Goal: Navigation & Orientation: Find specific page/section

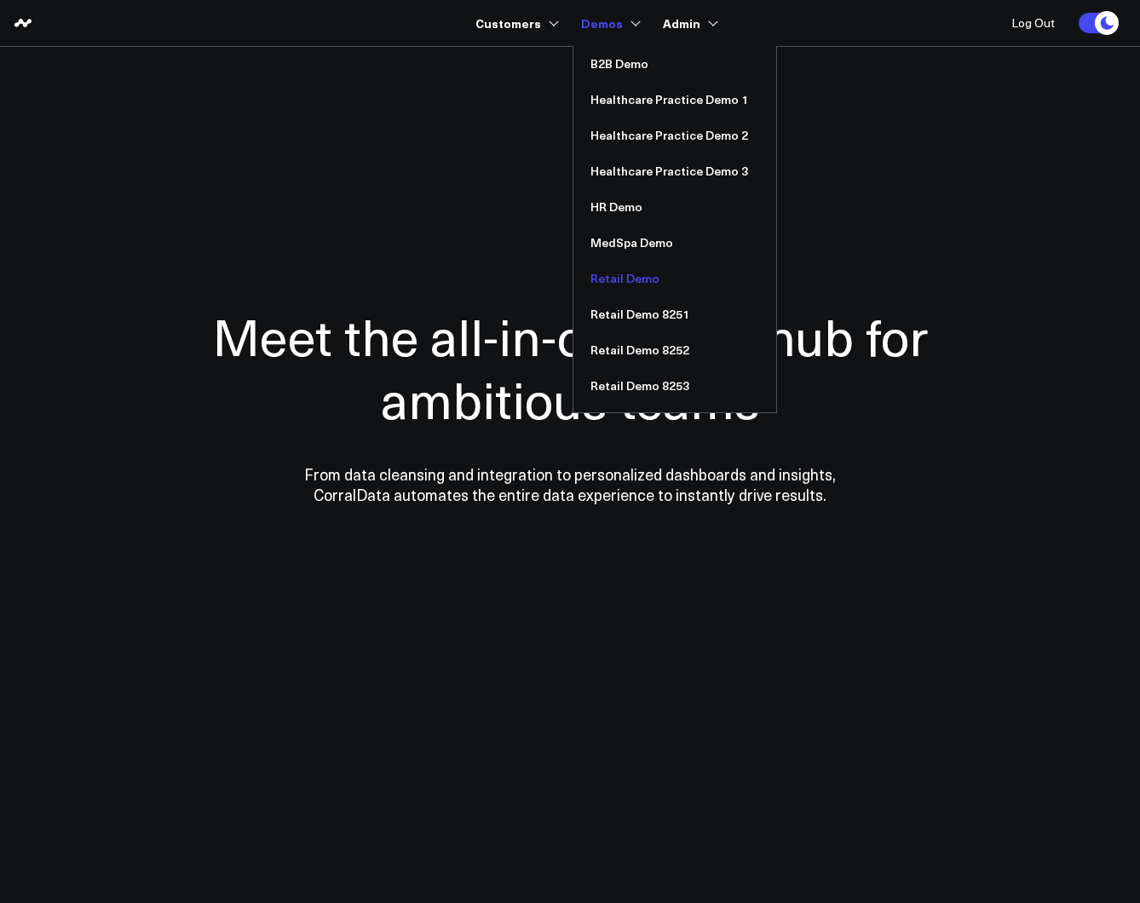
click at [633, 281] on link "Retail Demo" at bounding box center [674, 279] width 203 height 36
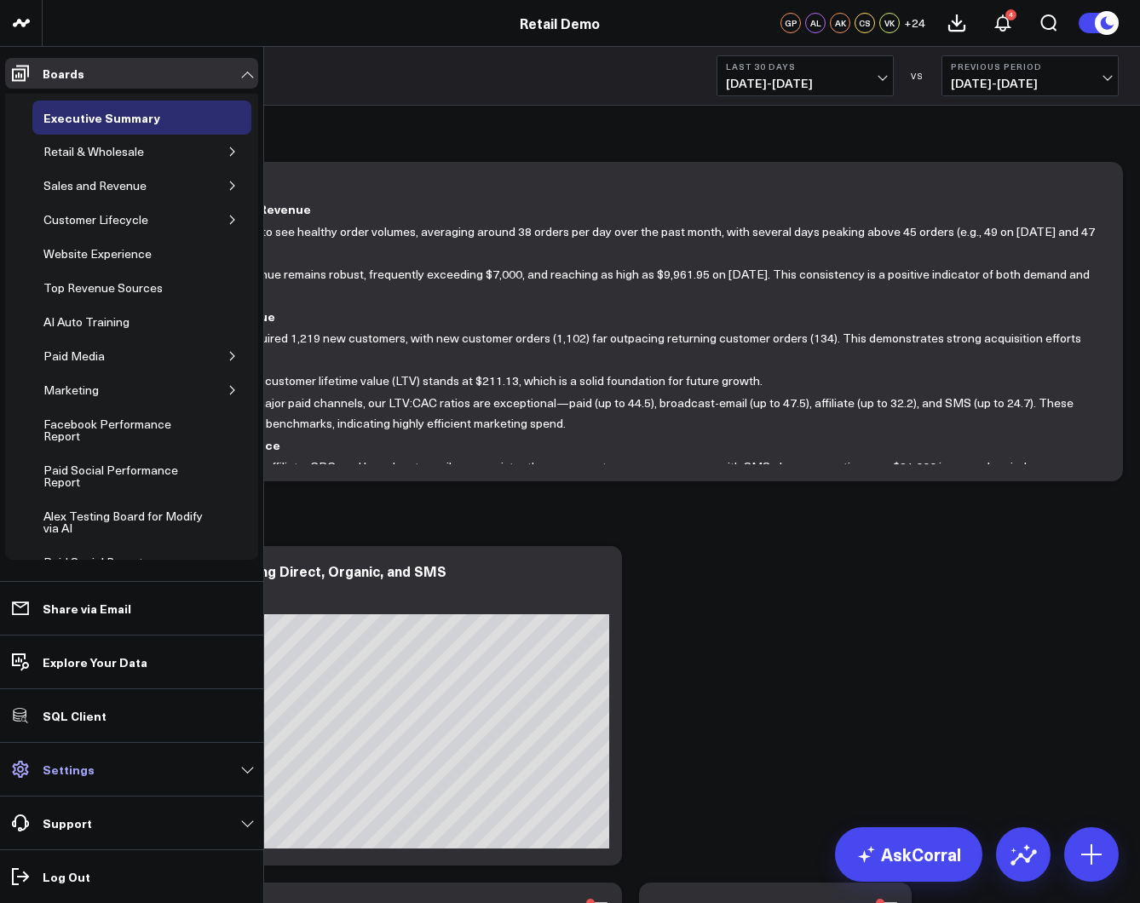
click at [69, 762] on p "Settings" at bounding box center [69, 769] width 52 height 14
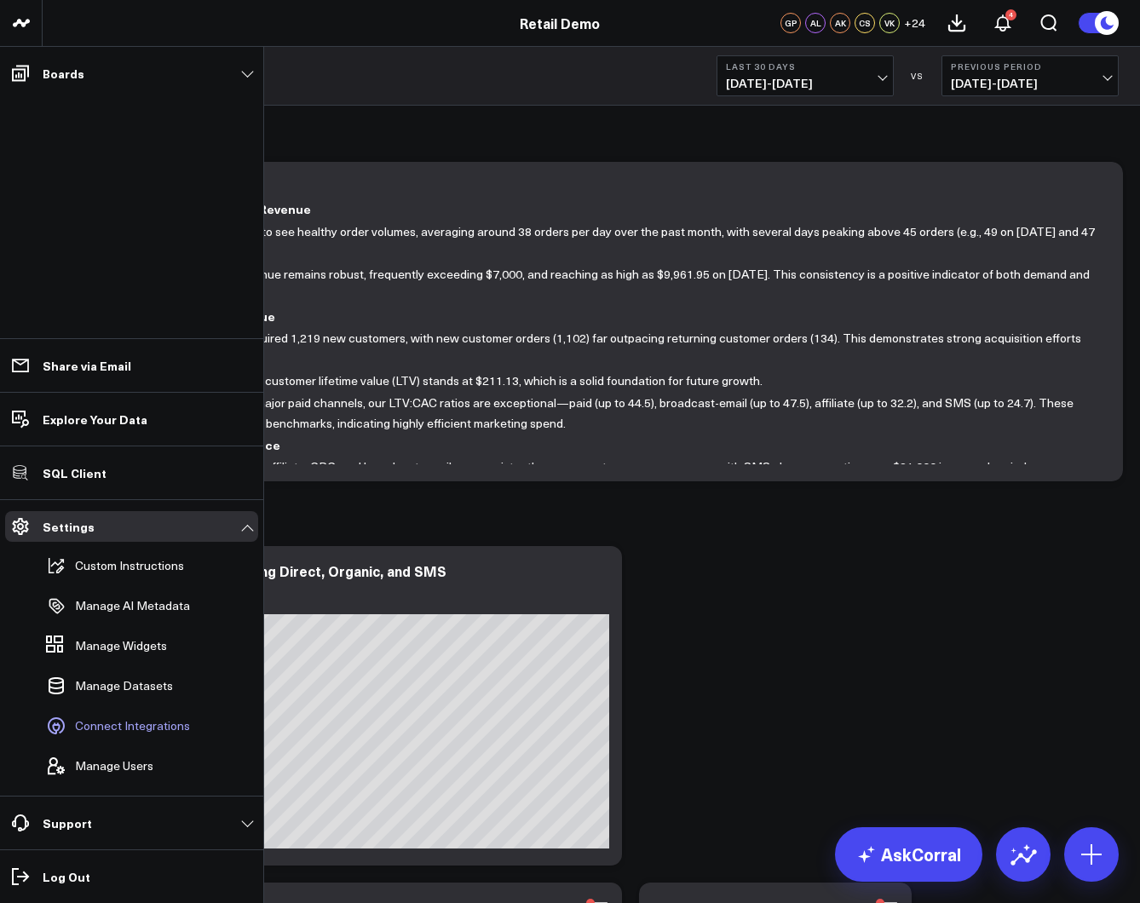
click at [118, 733] on span "Connect Integrations" at bounding box center [132, 726] width 115 height 14
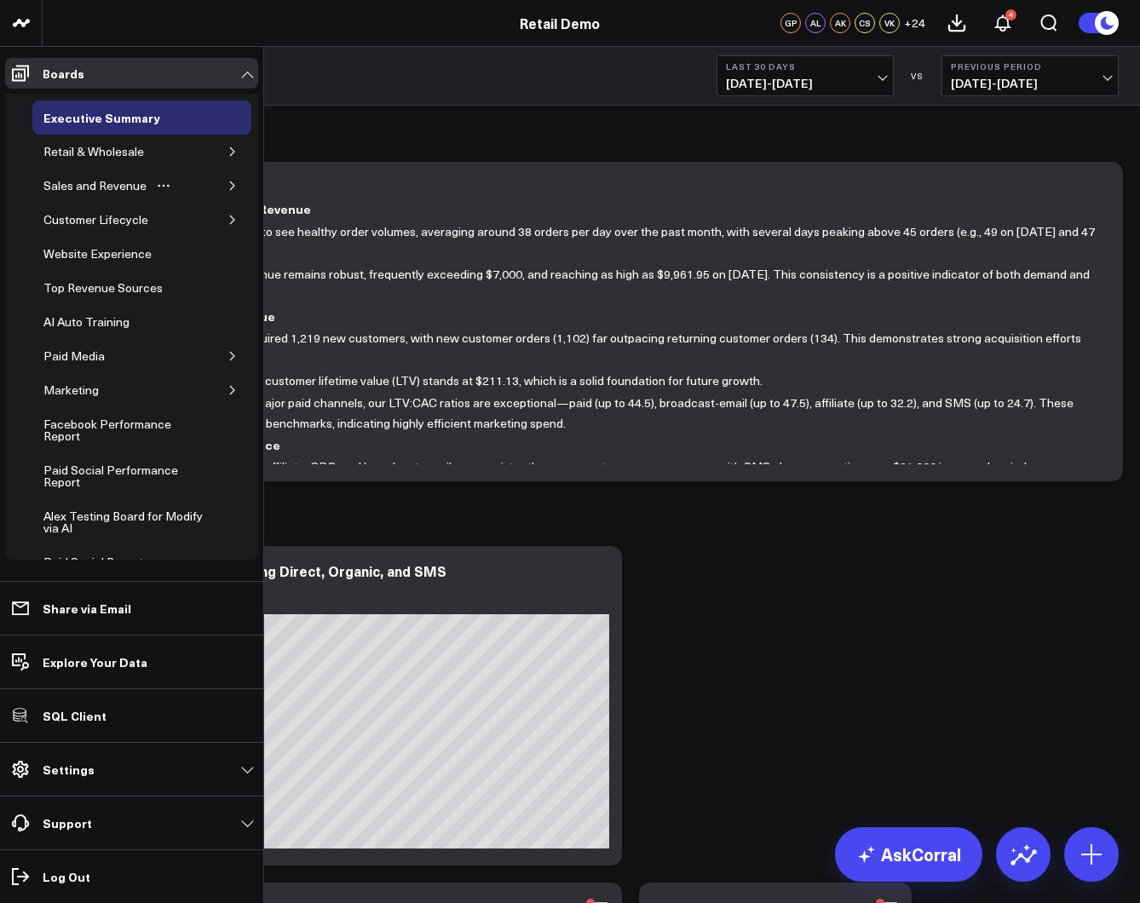
click at [227, 185] on icon "button" at bounding box center [232, 186] width 10 height 10
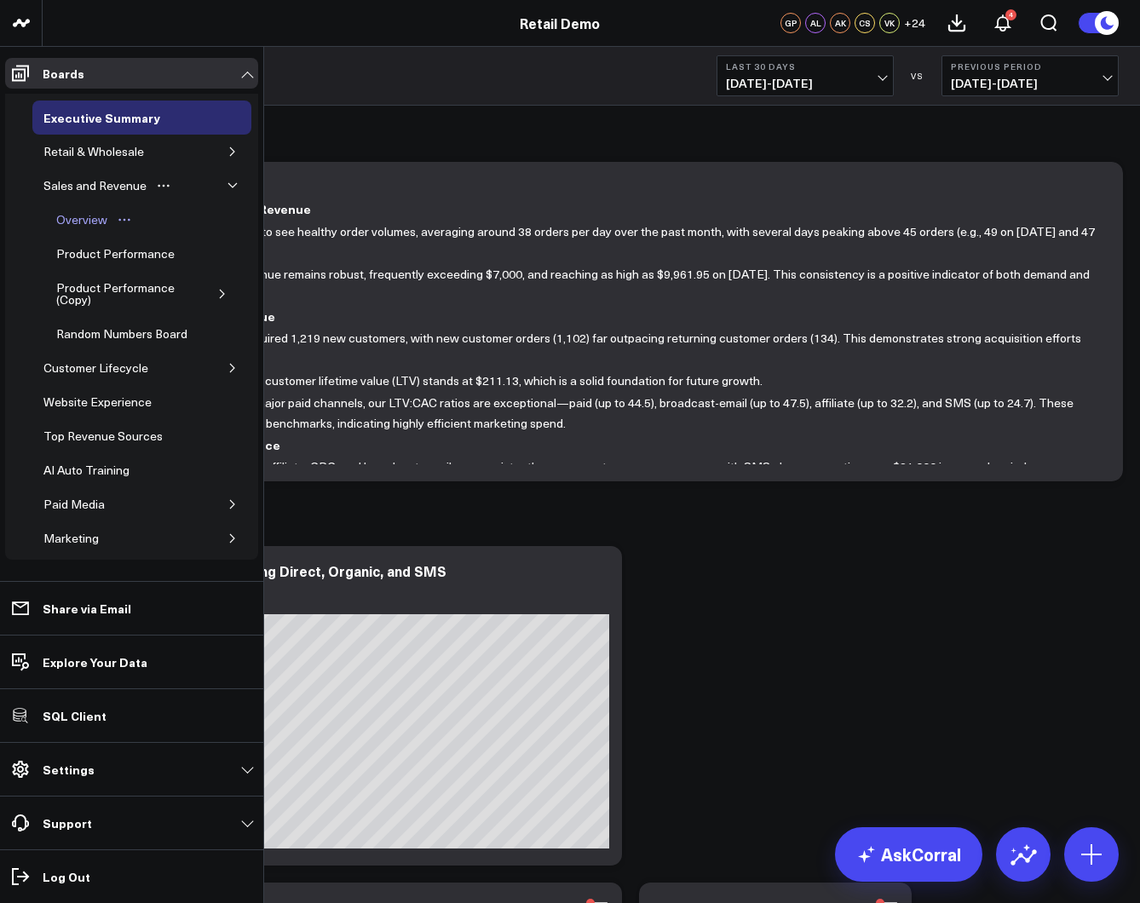
click at [78, 216] on div "Overview" at bounding box center [82, 220] width 60 height 20
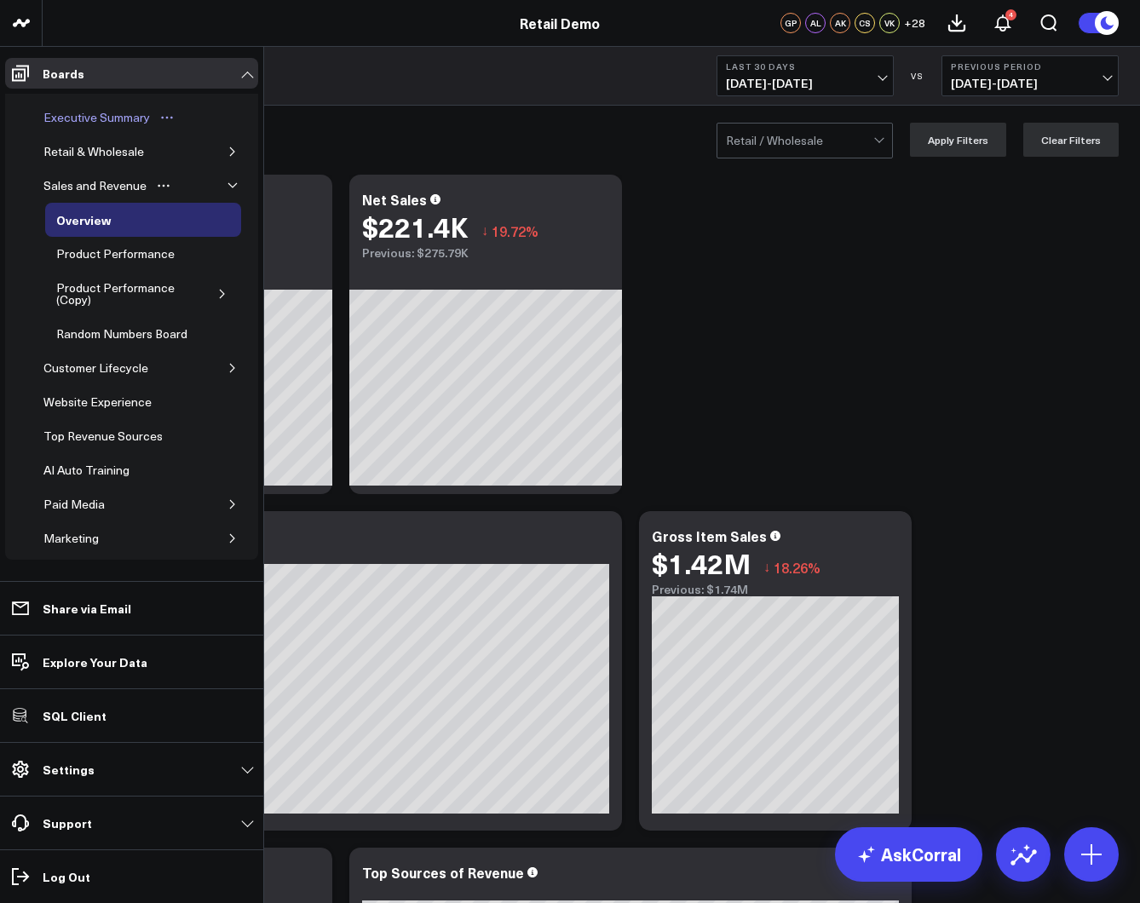
click at [83, 124] on div "Executive Summary" at bounding box center [96, 117] width 115 height 20
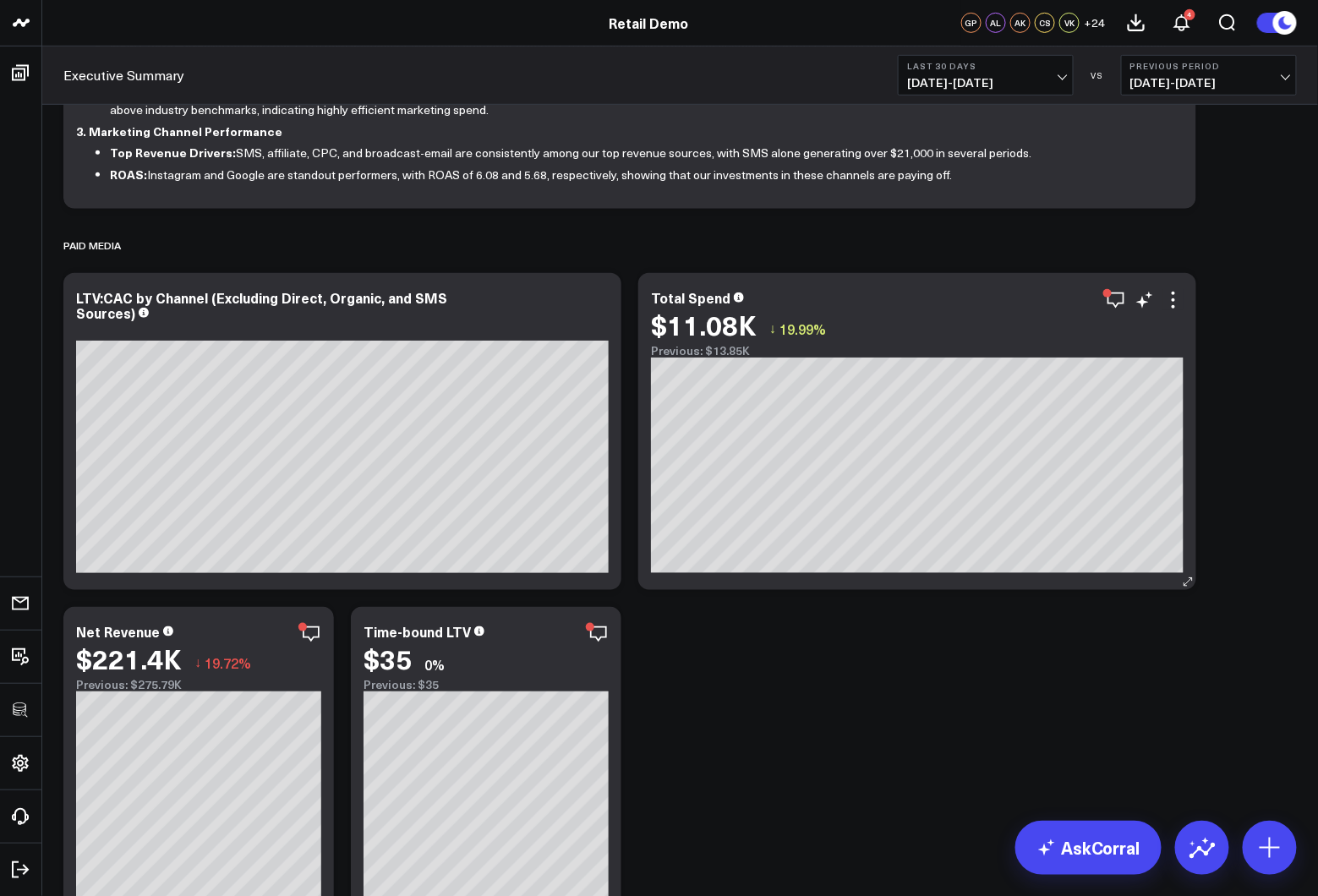
scroll to position [270, 0]
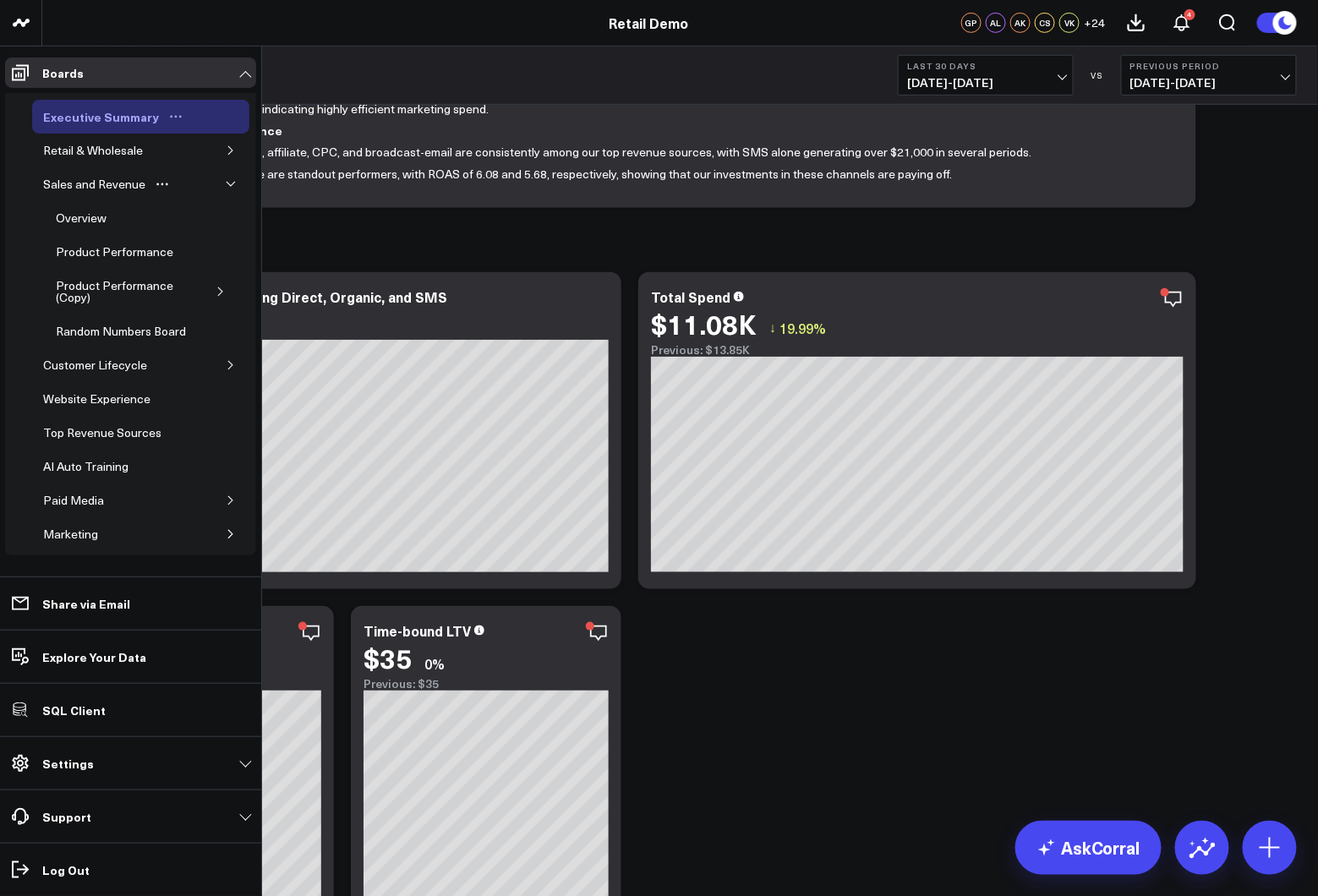
click at [70, 115] on div "Executive Summary" at bounding box center [100, 116] width 124 height 20
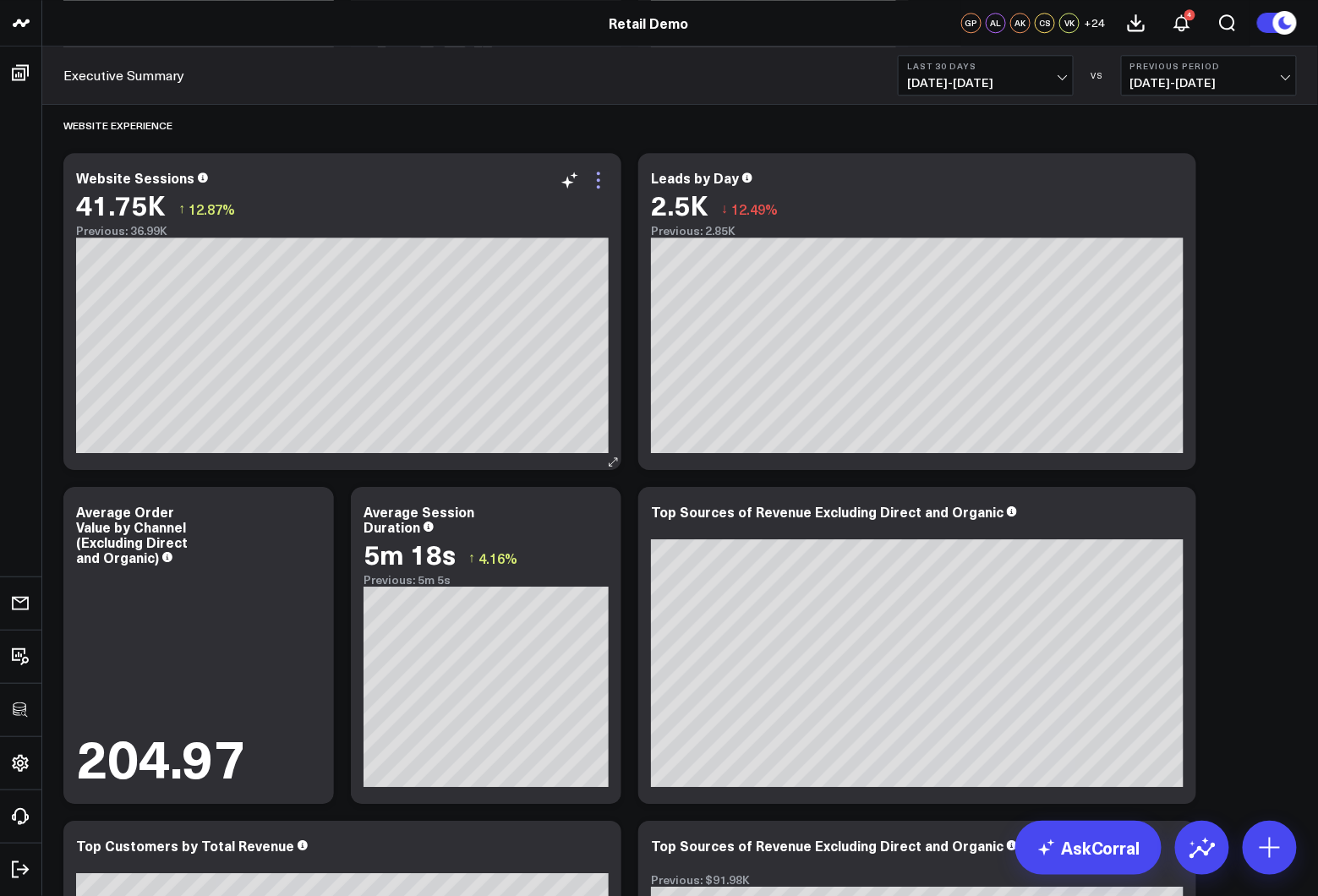
scroll to position [1486, 0]
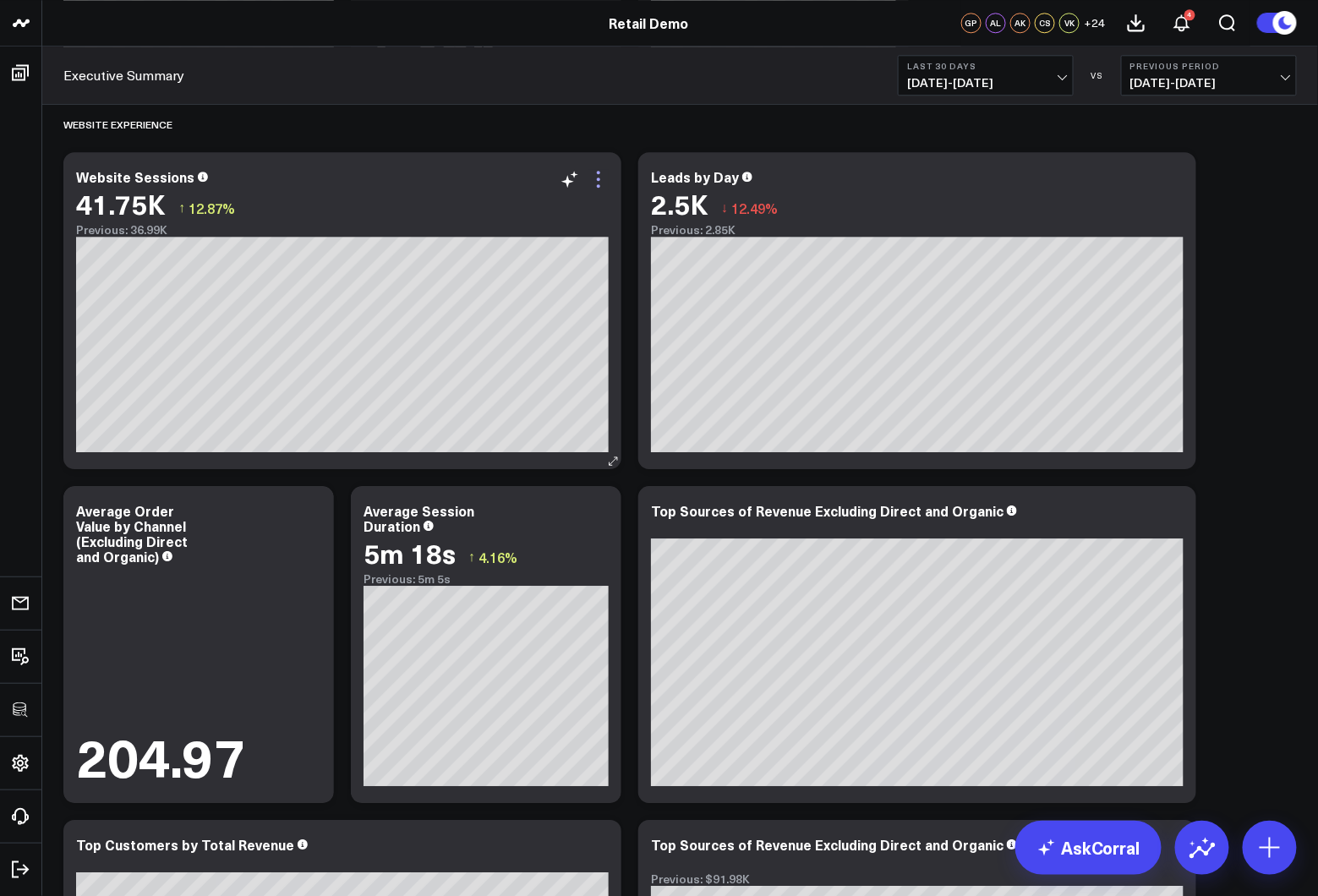
click at [599, 177] on icon at bounding box center [598, 179] width 20 height 20
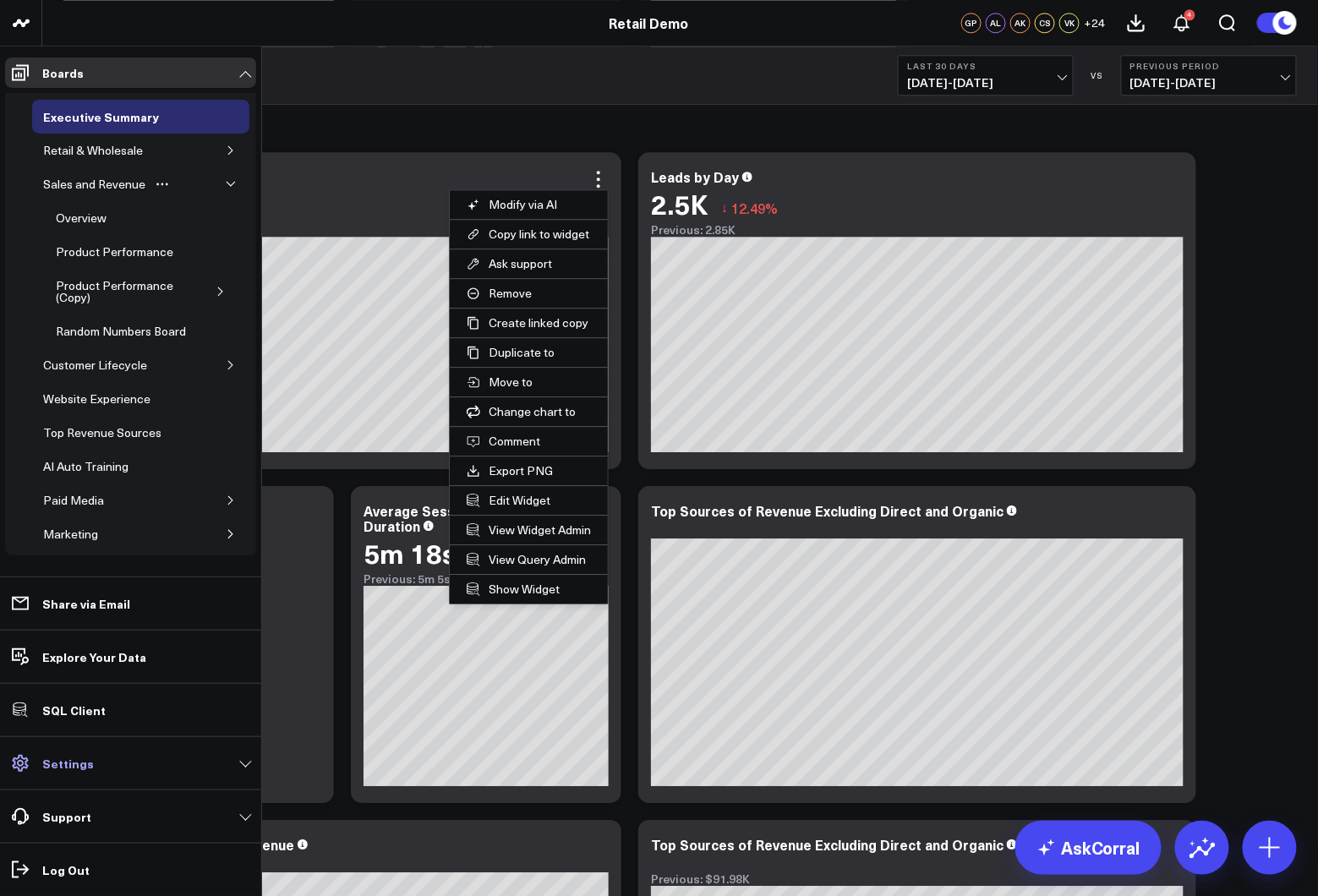
click at [66, 767] on p "Settings" at bounding box center [68, 763] width 52 height 14
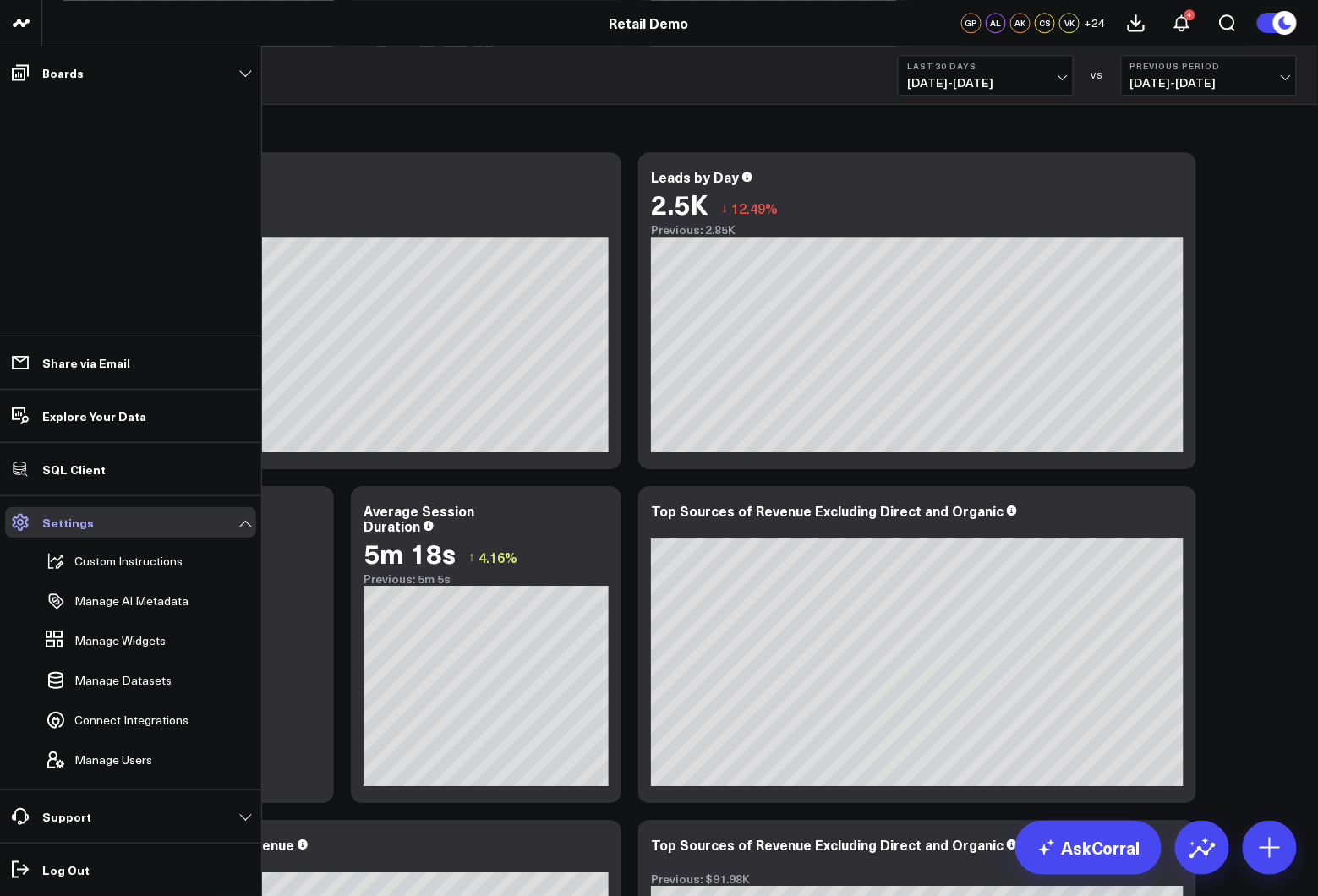
scroll to position [1490, 0]
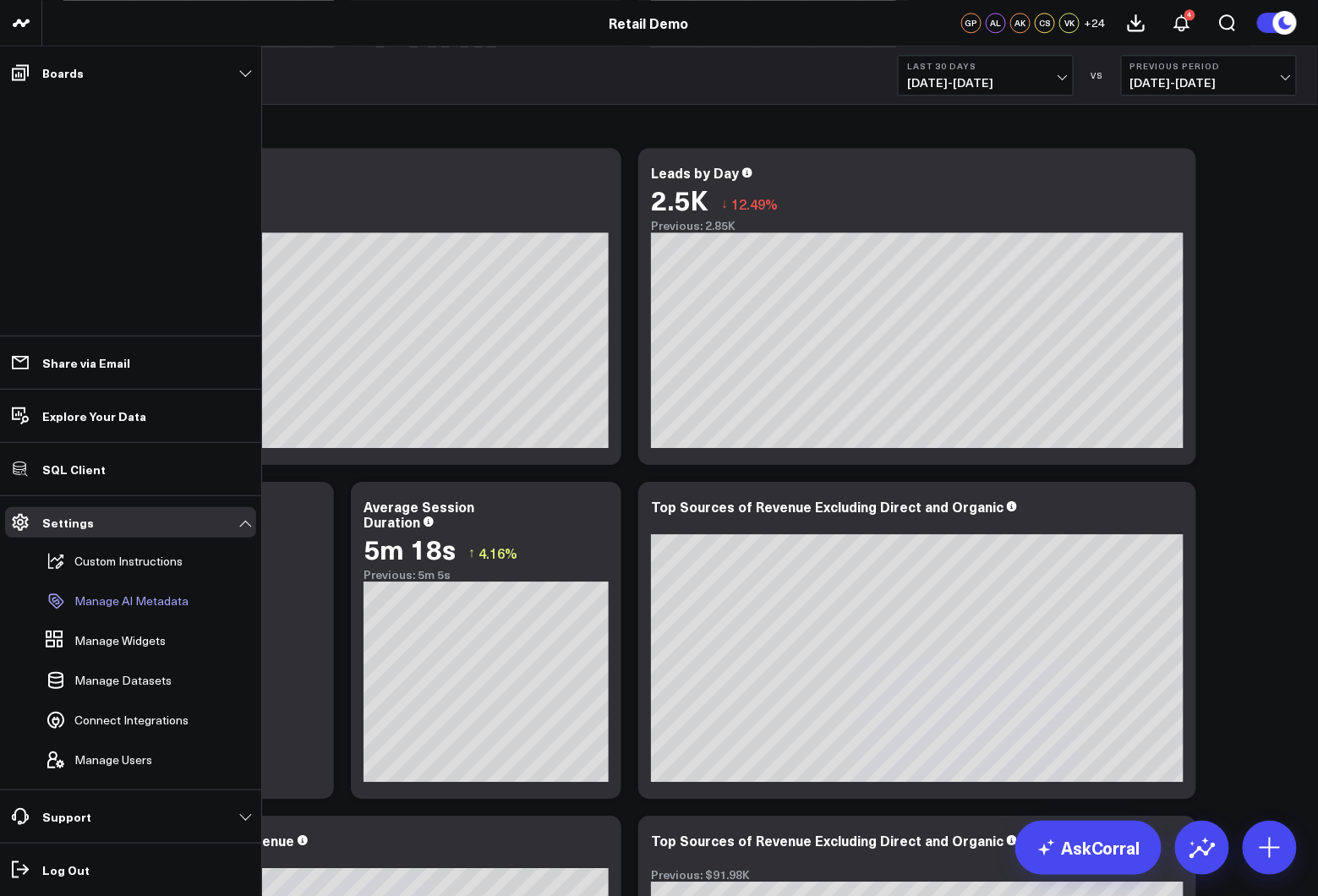
click at [150, 603] on p "Manage AI Metadata" at bounding box center [131, 601] width 114 height 14
